Goal: Transaction & Acquisition: Register for event/course

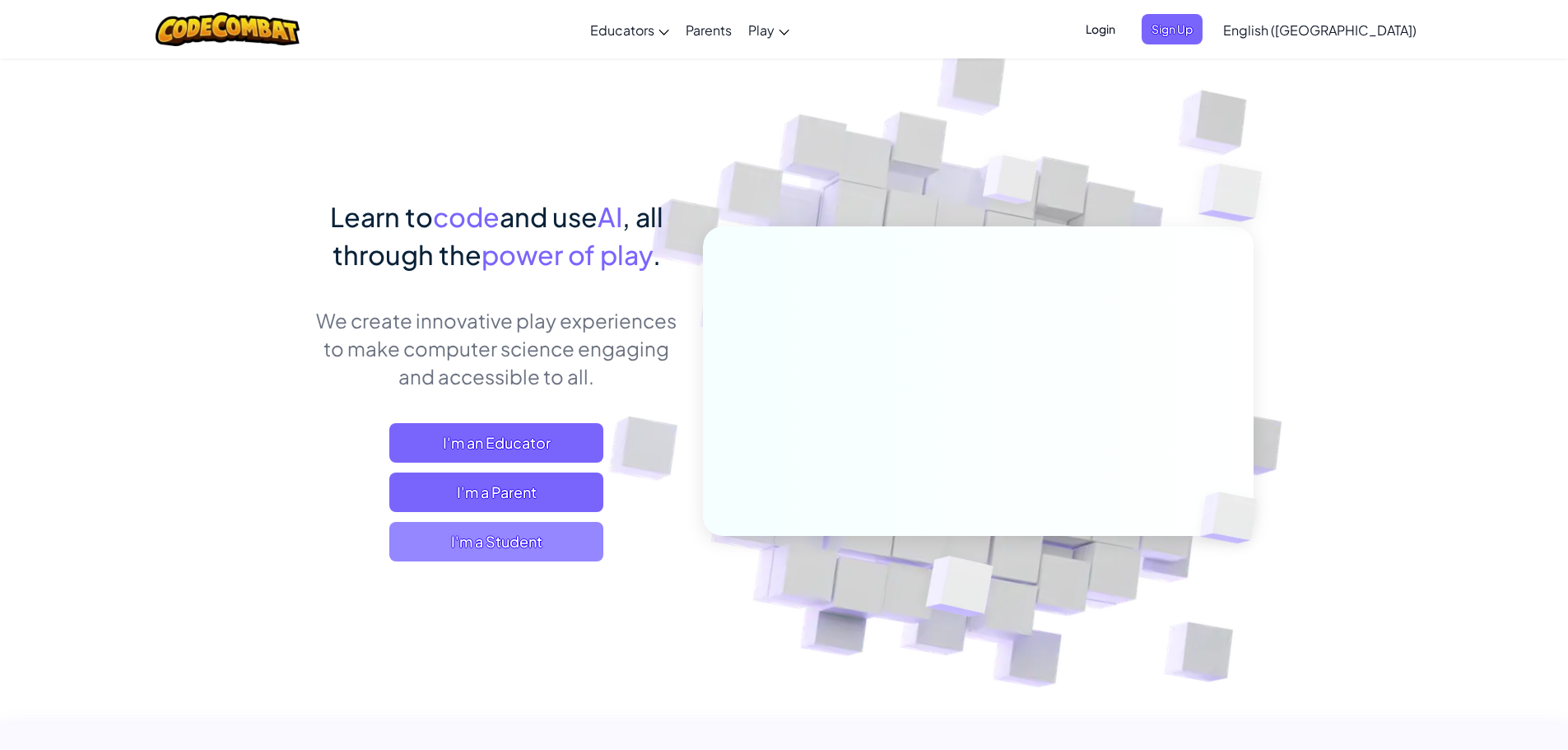
click at [481, 528] on span "I'm a Student" at bounding box center [496, 542] width 214 height 40
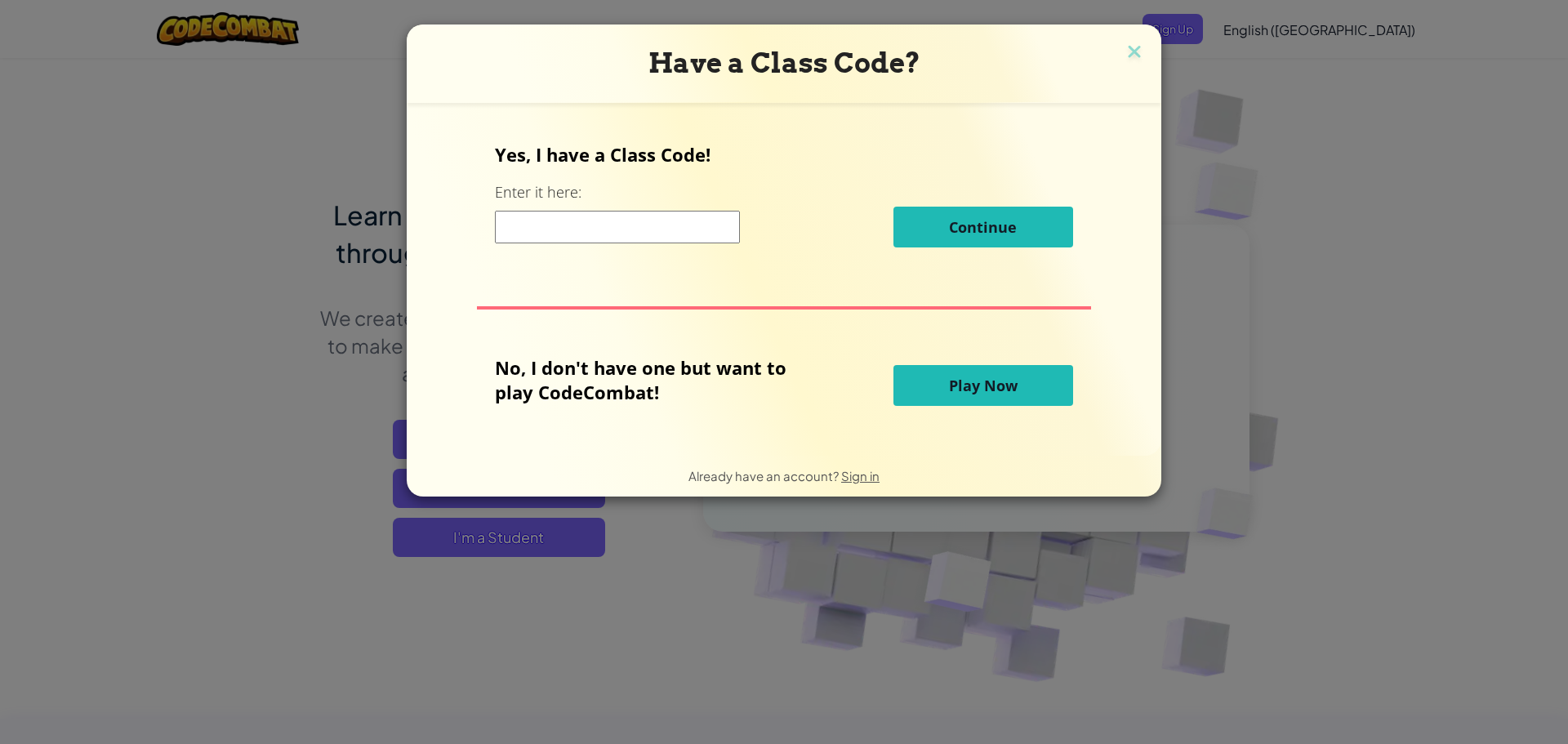
click at [701, 209] on div "Continue" at bounding box center [783, 227] width 577 height 40
click at [698, 209] on div "Continue" at bounding box center [783, 227] width 577 height 40
drag, startPoint x: 693, startPoint y: 210, endPoint x: 681, endPoint y: 229, distance: 22.5
click at [681, 229] on input at bounding box center [617, 227] width 245 height 33
type input "ZapParkPlane"
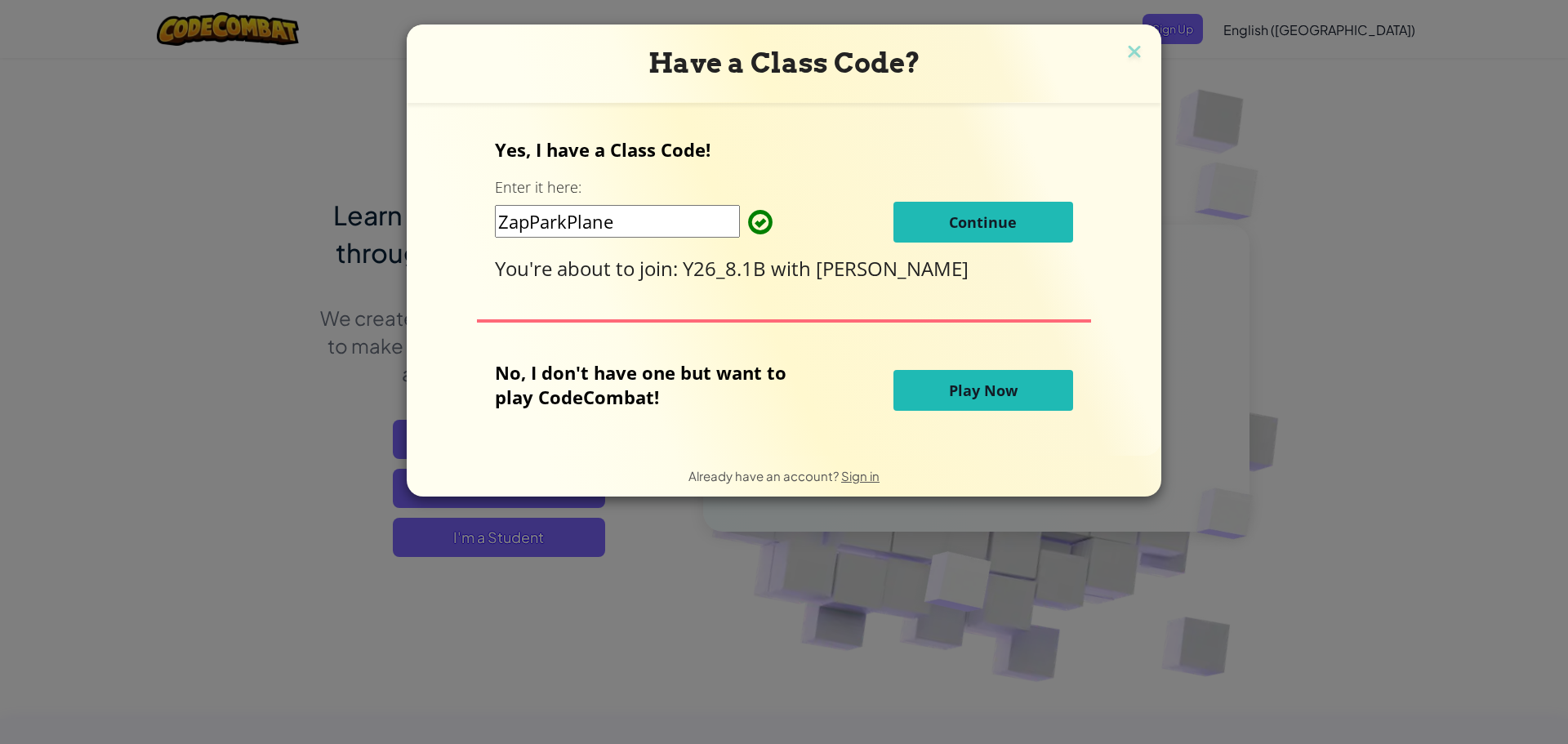
click at [944, 236] on button "Continue" at bounding box center [983, 222] width 180 height 40
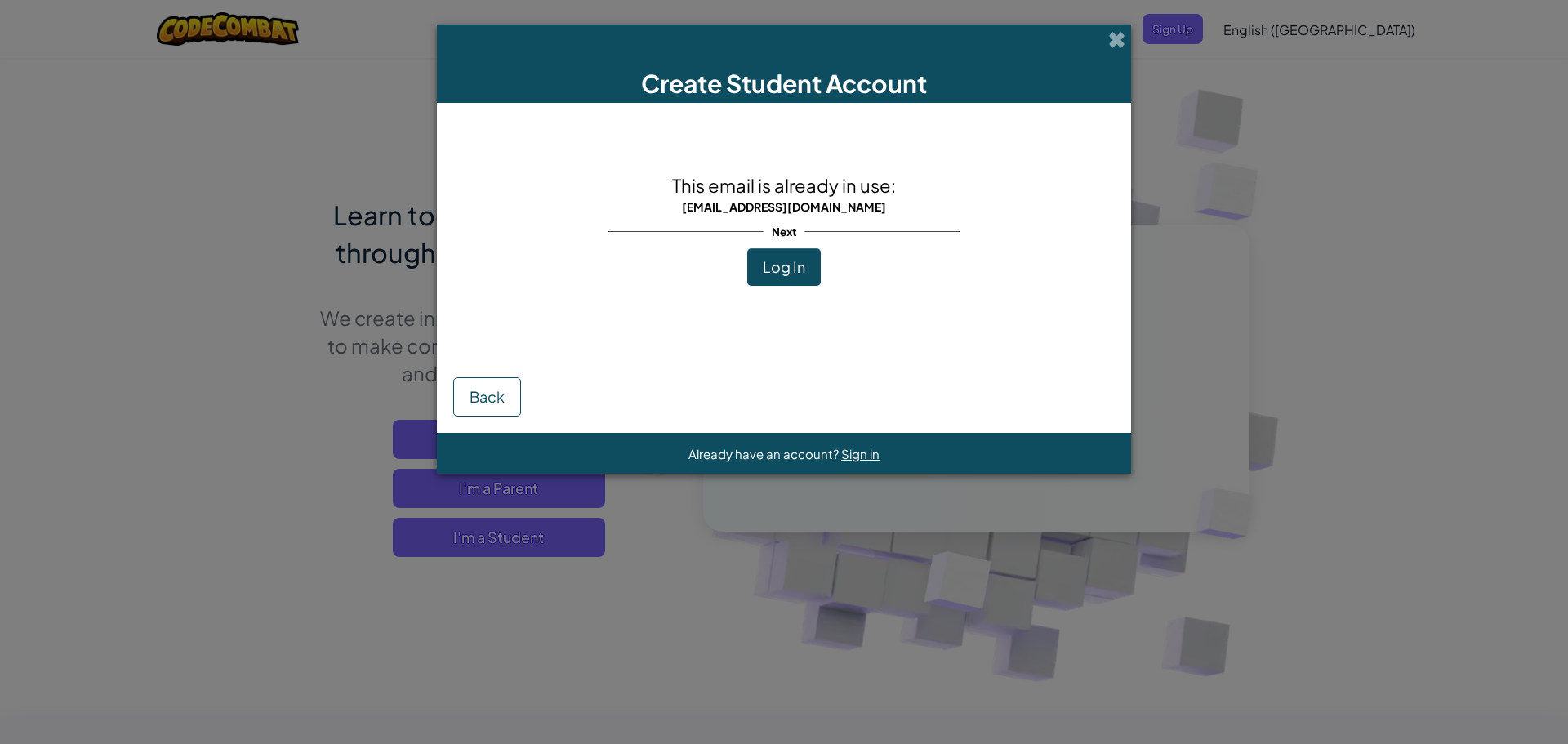
click at [798, 275] on span "Log In" at bounding box center [784, 267] width 42 height 19
